Goal: Task Accomplishment & Management: Use online tool/utility

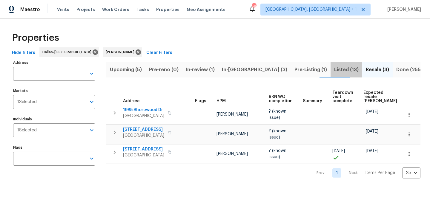
click at [334, 71] on span "Listed (13)" at bounding box center [346, 70] width 24 height 8
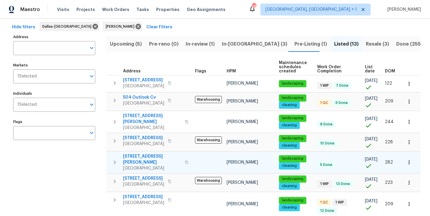
scroll to position [25, 0]
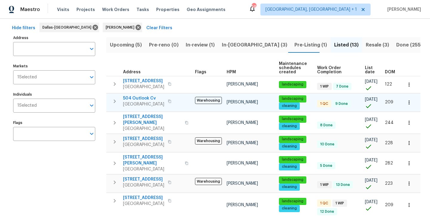
click at [139, 99] on span "504 Outlook Cv" at bounding box center [143, 99] width 41 height 6
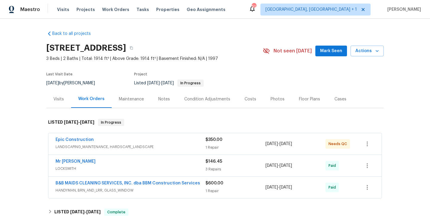
scroll to position [27, 0]
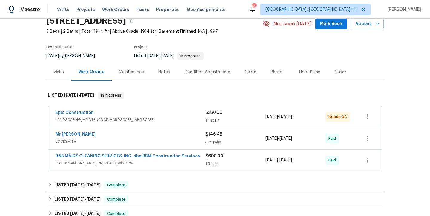
click at [79, 113] on link "Epic Construction" at bounding box center [75, 113] width 38 height 4
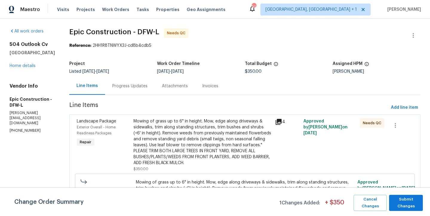
click at [112, 90] on div "Progress Updates" at bounding box center [130, 86] width 50 height 18
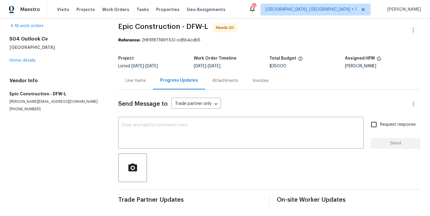
scroll to position [6, 0]
click at [139, 81] on div "Line Items" at bounding box center [135, 81] width 20 height 6
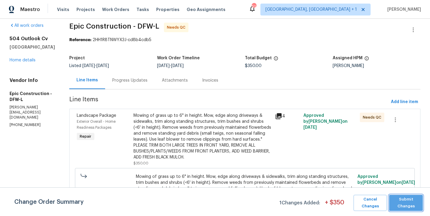
click at [417, 199] on span "Submit Changes" at bounding box center [406, 203] width 28 height 14
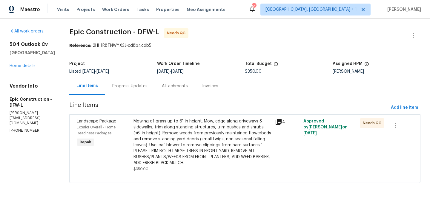
click at [219, 140] on div "Mowing of grass up to 6" in height. Mow, edge along driveways & sidewalks, trim…" at bounding box center [202, 143] width 138 height 48
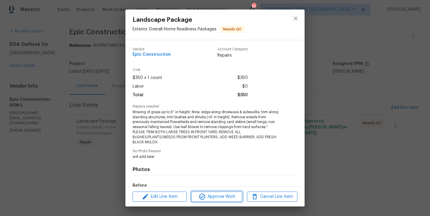
click at [223, 199] on span "Approve Work" at bounding box center [216, 196] width 47 height 7
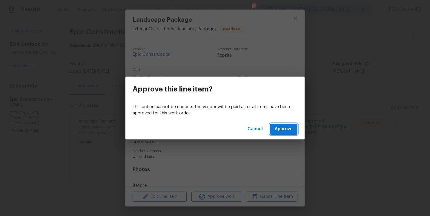
click at [290, 130] on span "Approve" at bounding box center [284, 129] width 18 height 7
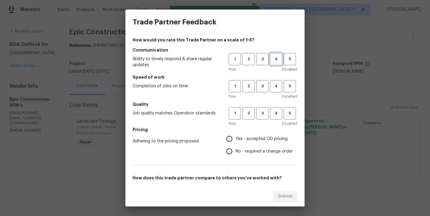
click at [281, 62] on span "4" at bounding box center [276, 59] width 11 height 7
click at [280, 79] on h5 "Speed of work" at bounding box center [215, 77] width 165 height 6
click at [279, 89] on span "4" at bounding box center [276, 86] width 11 height 7
click at [279, 116] on span "4" at bounding box center [276, 113] width 11 height 7
click at [261, 143] on label "Yes - accepted OD pricing" at bounding box center [258, 139] width 70 height 13
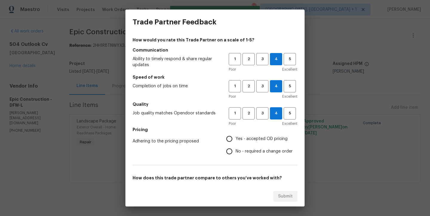
click at [236, 143] on input "Yes - accepted OD pricing" at bounding box center [229, 139] width 13 height 13
radio input "true"
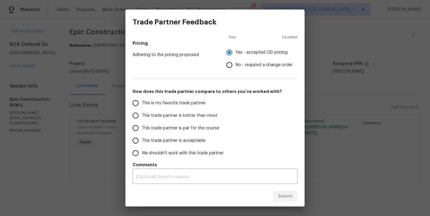
scroll to position [87, 0]
click at [159, 106] on span "This is my favorite trade partner" at bounding box center [174, 103] width 64 height 6
click at [142, 106] on input "This is my favorite trade partner" at bounding box center [135, 103] width 13 height 13
click at [289, 202] on button "Submit" at bounding box center [285, 196] width 24 height 11
radio input "true"
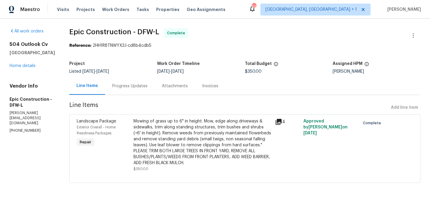
radio input "false"
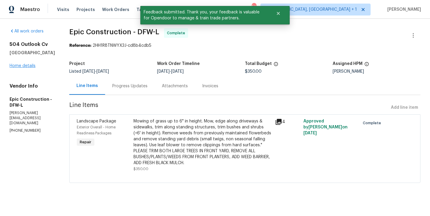
click at [18, 68] on link "Home details" at bounding box center [23, 66] width 26 height 4
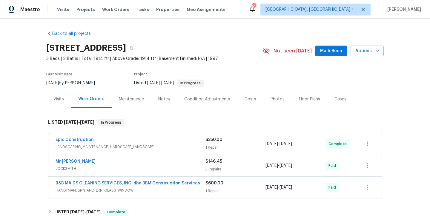
click at [328, 48] on span "Mark Seen" at bounding box center [331, 50] width 22 height 7
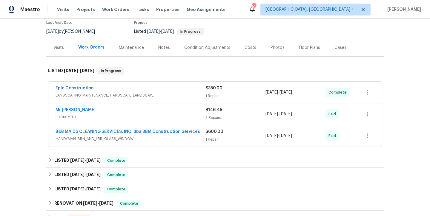
scroll to position [52, 0]
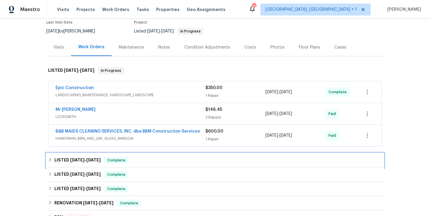
click at [103, 160] on div "LISTED [DATE] - [DATE] Complete" at bounding box center [215, 160] width 334 height 7
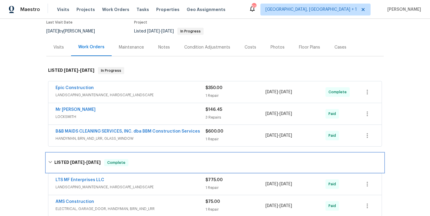
scroll to position [83, 0]
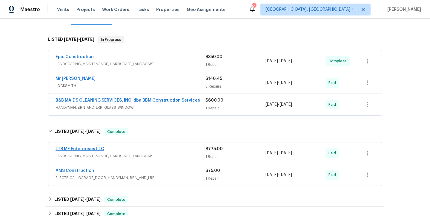
click at [89, 150] on link "LTS MF Enterprises LLC" at bounding box center [80, 149] width 49 height 4
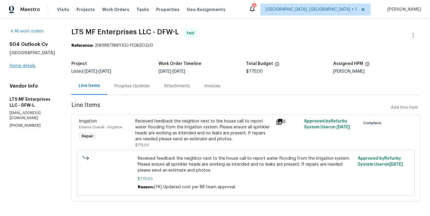
click at [29, 68] on link "Home details" at bounding box center [23, 66] width 26 height 4
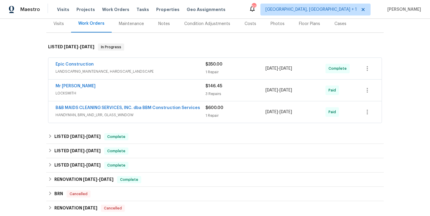
scroll to position [77, 0]
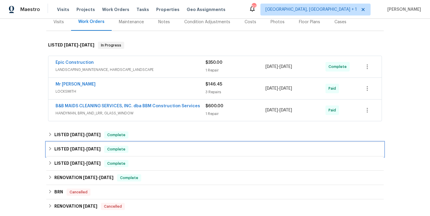
click at [87, 151] on span "[DATE]" at bounding box center [93, 149] width 14 height 4
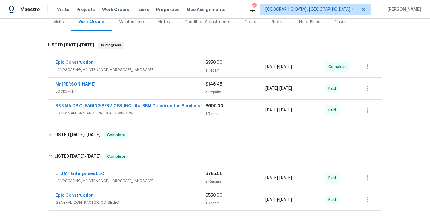
click at [82, 173] on link "LTS MF Enterprises LLC" at bounding box center [80, 174] width 49 height 4
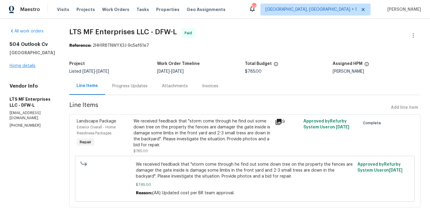
click at [12, 68] on link "Home details" at bounding box center [23, 66] width 26 height 4
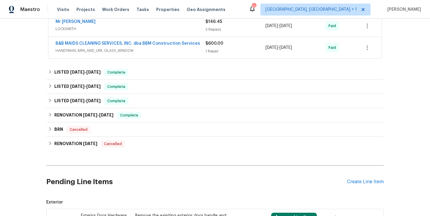
scroll to position [136, 0]
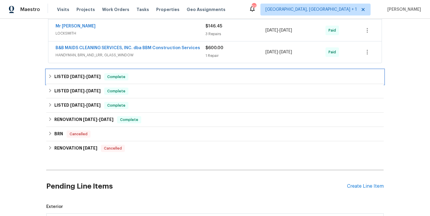
click at [84, 79] on h6 "LISTED [DATE] - [DATE]" at bounding box center [77, 76] width 46 height 7
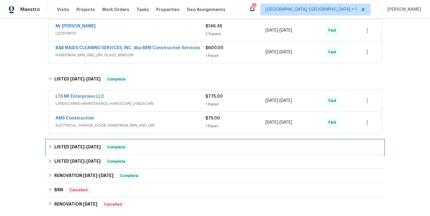
click at [76, 147] on span "[DATE]" at bounding box center [77, 147] width 14 height 4
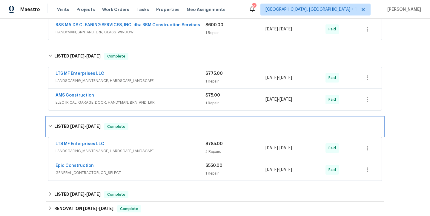
scroll to position [158, 0]
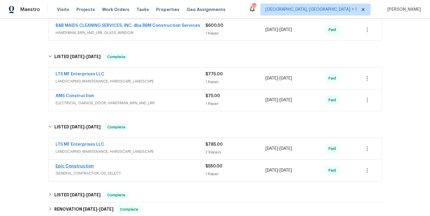
click at [70, 168] on link "Epic Construction" at bounding box center [75, 167] width 38 height 4
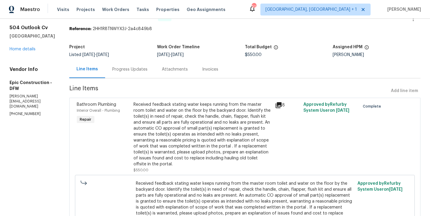
scroll to position [16, 0]
click at [22, 52] on link "Home details" at bounding box center [23, 50] width 26 height 4
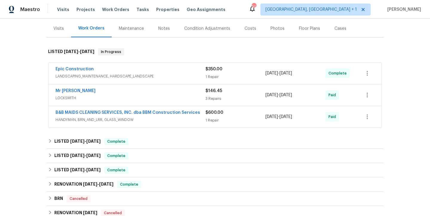
scroll to position [87, 0]
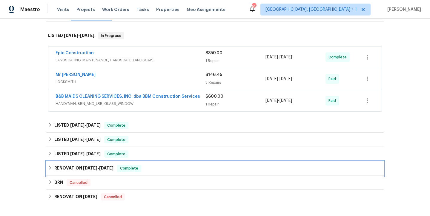
click at [90, 170] on span "[DATE]" at bounding box center [90, 168] width 14 height 4
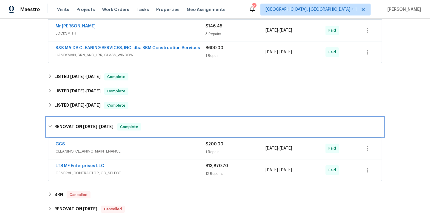
scroll to position [136, 0]
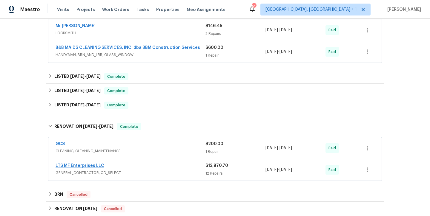
click at [89, 167] on link "LTS MF Enterprises LLC" at bounding box center [80, 166] width 49 height 4
